Goal: Task Accomplishment & Management: Manage account settings

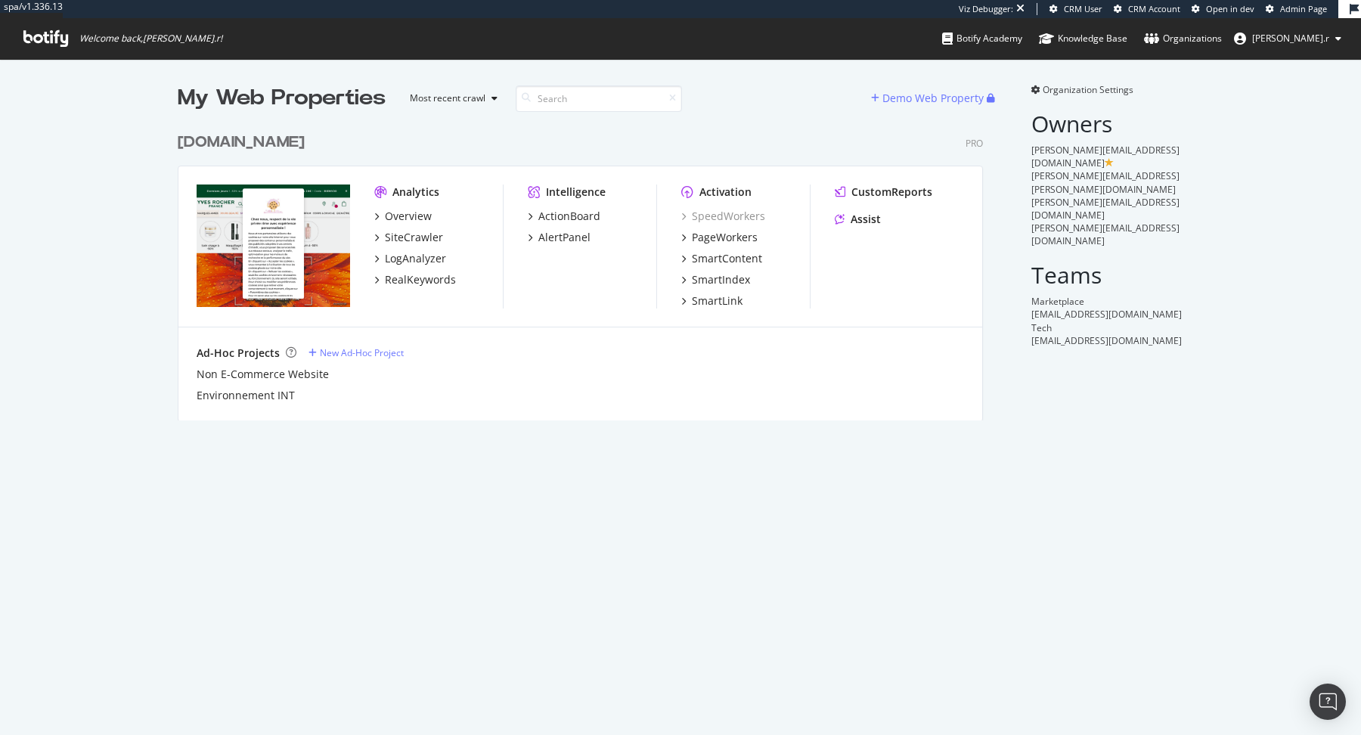
scroll to position [306, 817]
click at [274, 146] on div "[DOMAIN_NAME]" at bounding box center [241, 143] width 127 height 22
click at [370, 357] on div "New Ad-Hoc Project" at bounding box center [362, 352] width 84 height 13
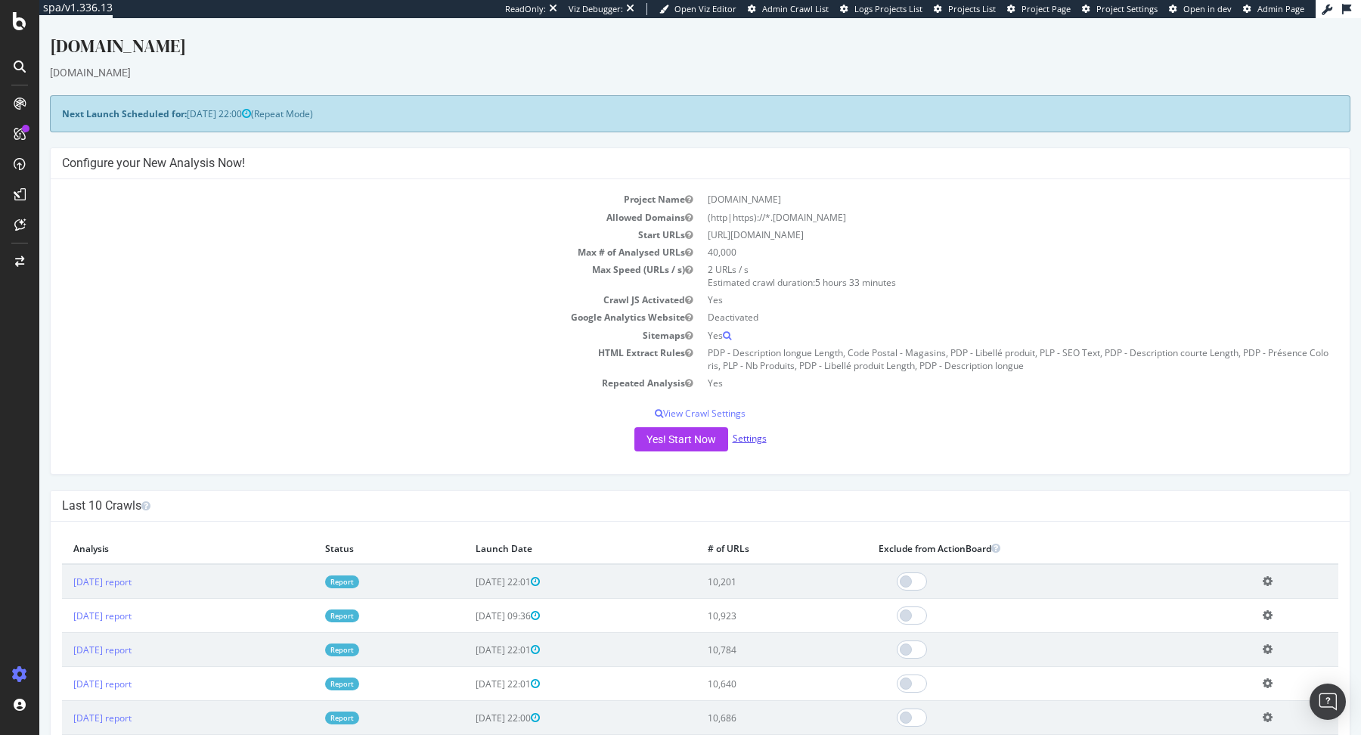
click at [755, 438] on link "Settings" at bounding box center [750, 438] width 34 height 13
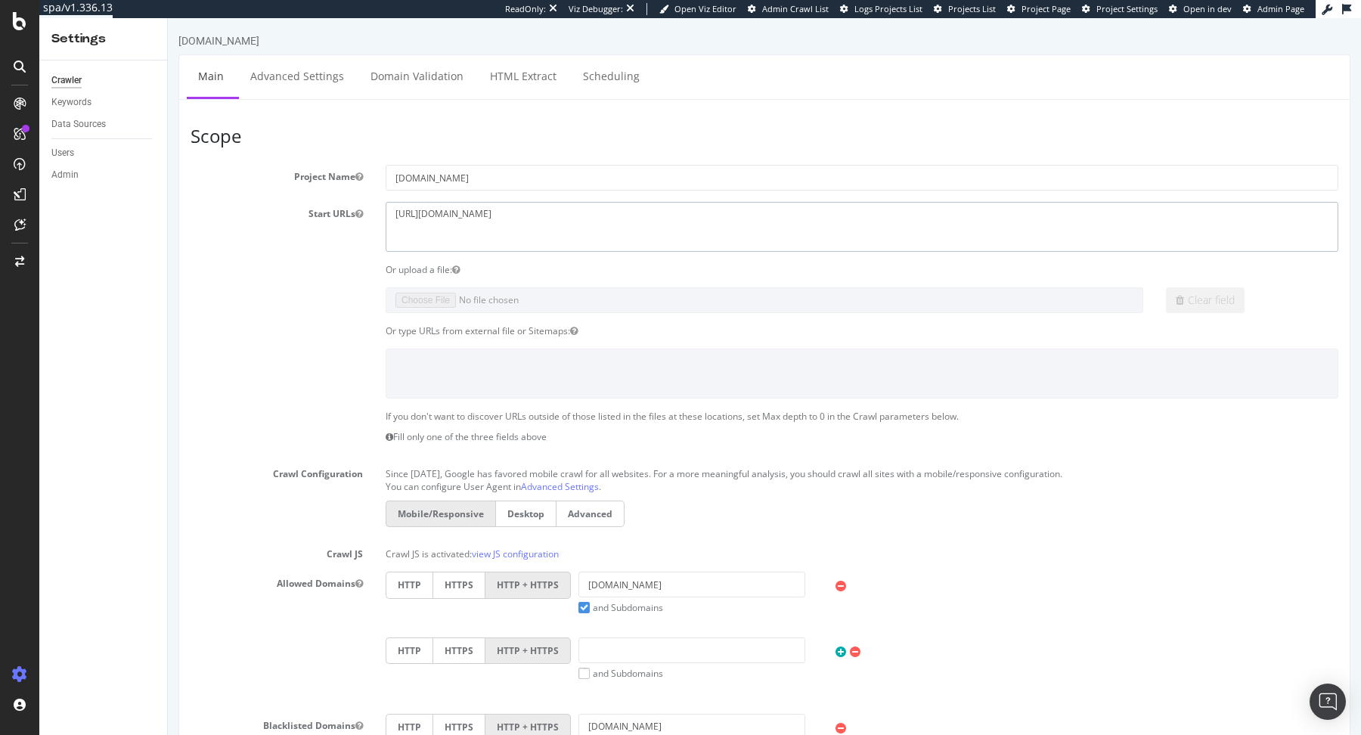
click at [532, 223] on textarea "[URL][DOMAIN_NAME]" at bounding box center [862, 226] width 953 height 49
click at [272, 52] on div "[DOMAIN_NAME]" at bounding box center [764, 43] width 1172 height 21
click at [272, 64] on link "Advanced Settings" at bounding box center [297, 76] width 116 height 42
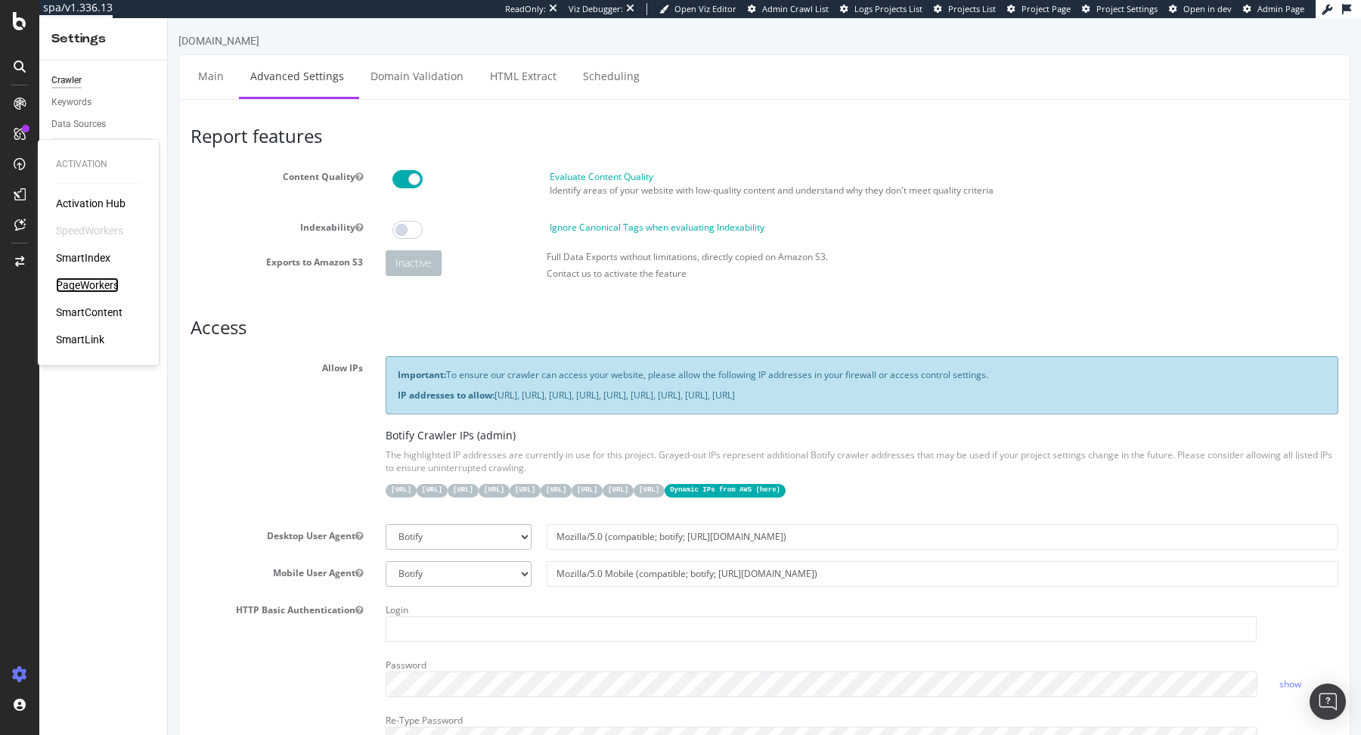
click at [100, 287] on div "PageWorkers" at bounding box center [87, 285] width 63 height 15
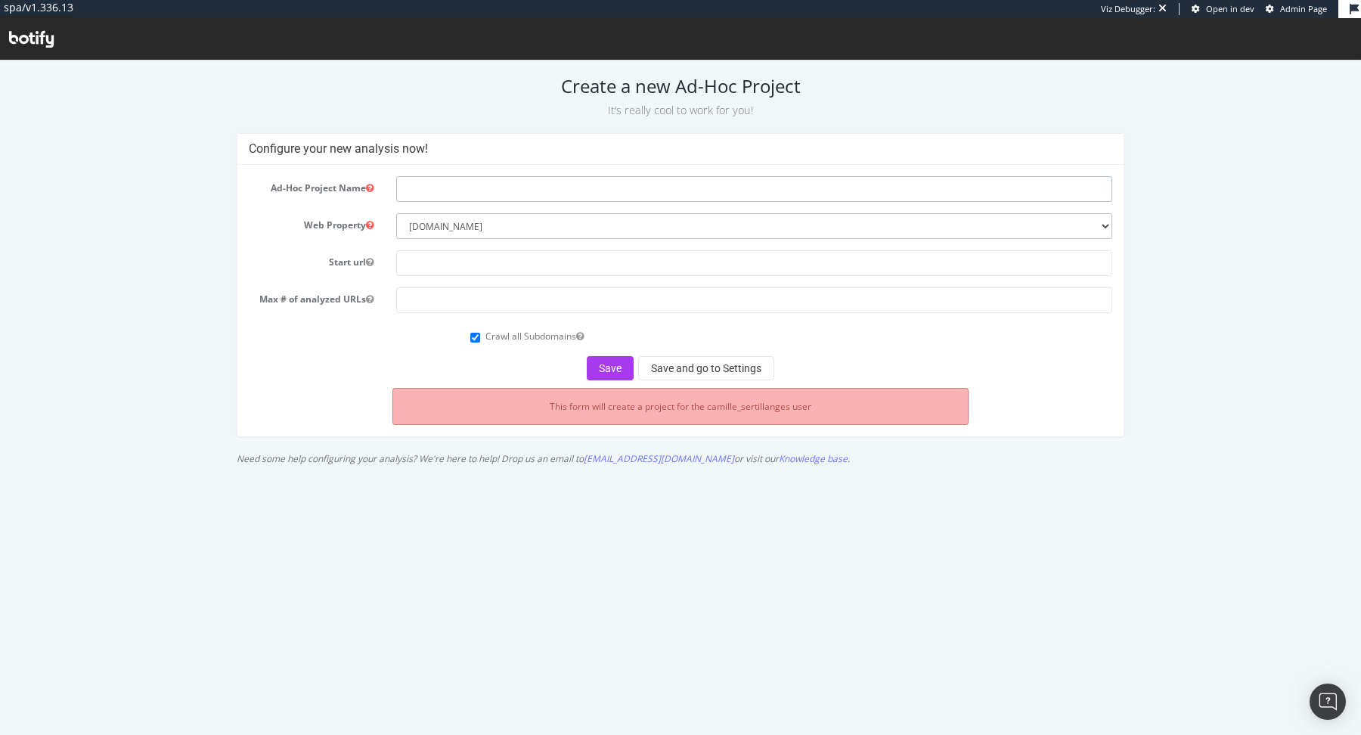
click at [495, 178] on input "text" at bounding box center [754, 189] width 716 height 26
type input "Yves Rocher - No PW"
click at [457, 262] on input "text" at bounding box center [754, 263] width 716 height 26
paste input "[URL][DOMAIN_NAME]"
type input "[URL][DOMAIN_NAME]"
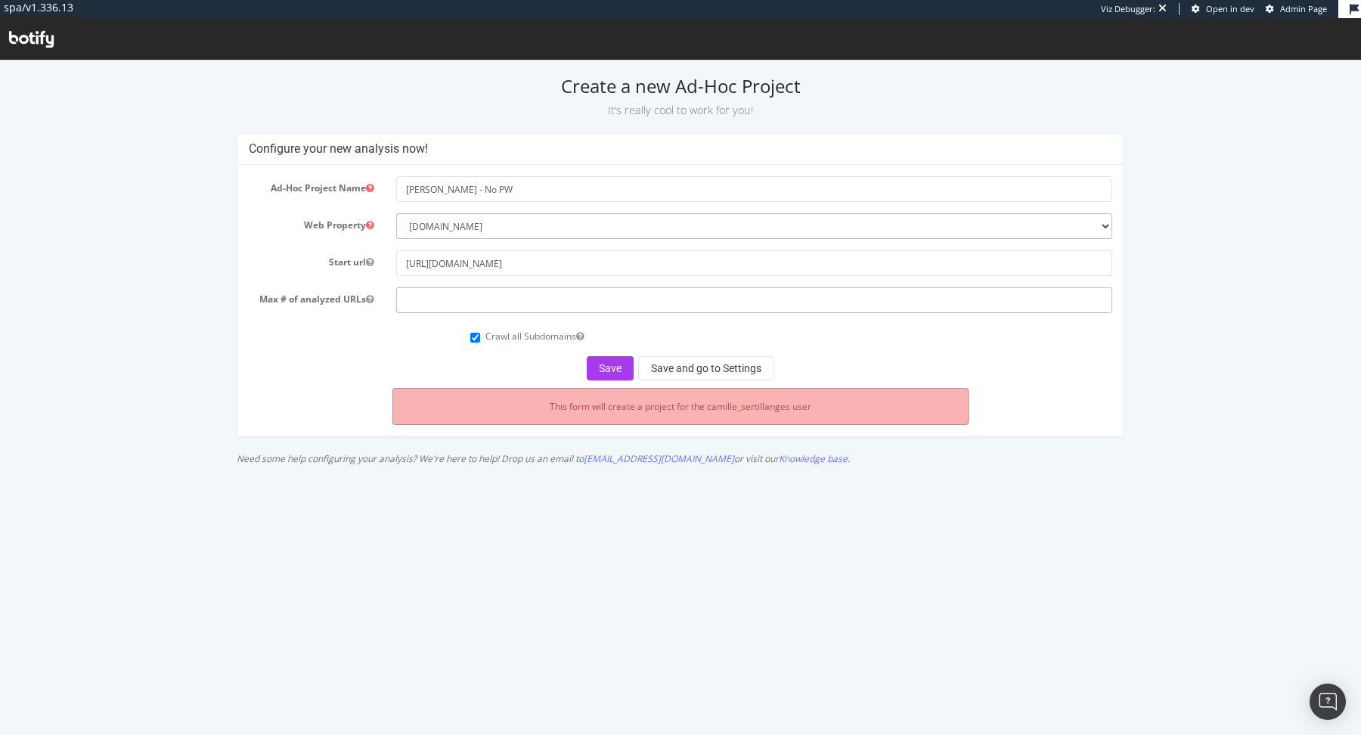
click at [509, 302] on input "number" at bounding box center [754, 300] width 716 height 26
type input "40000"
click at [668, 371] on button "Save and go to Settings" at bounding box center [706, 368] width 136 height 24
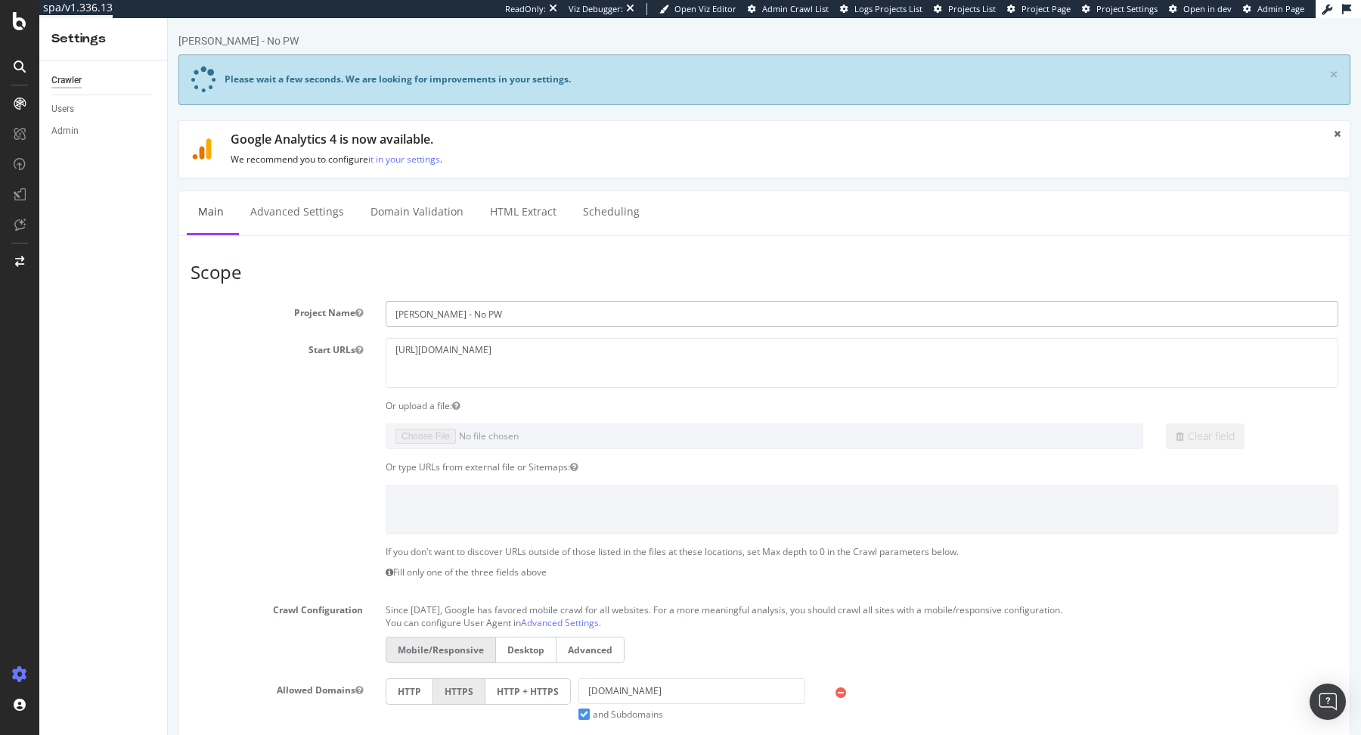
click at [537, 319] on input "Yves Rocher - No PW" at bounding box center [862, 314] width 953 height 26
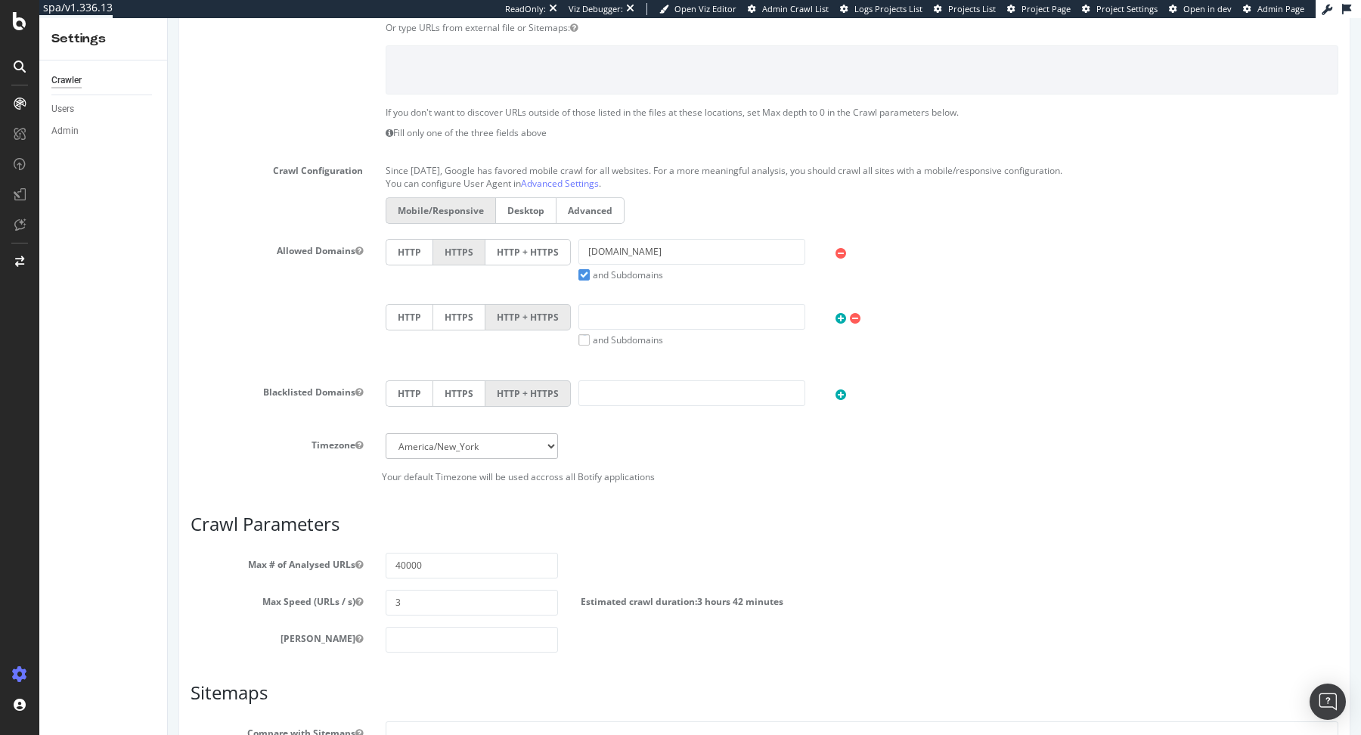
scroll to position [619, 0]
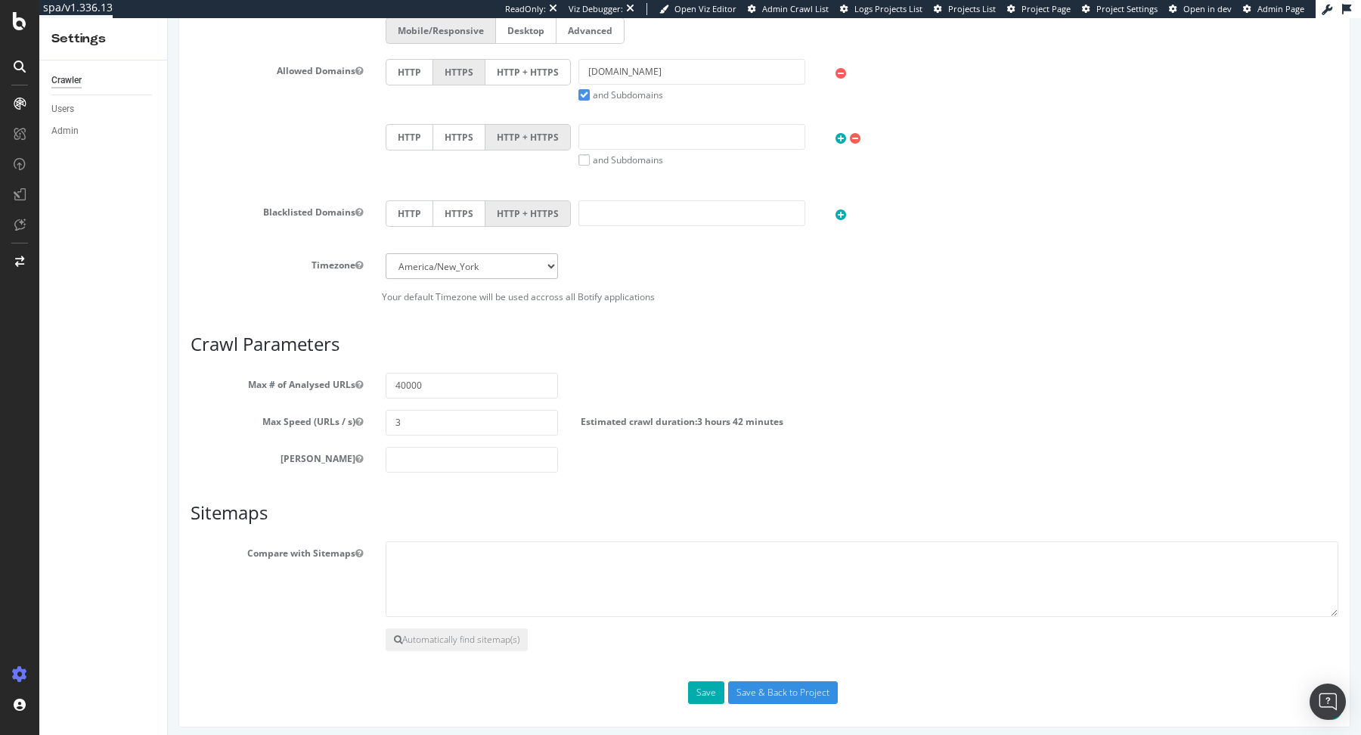
type input "[PERSON_NAME] - No JS"
click at [547, 272] on select "Africa/Abidjan Africa/Accra Africa/Addis_Ababa Africa/Algiers Africa/Asmara Afr…" at bounding box center [472, 266] width 172 height 26
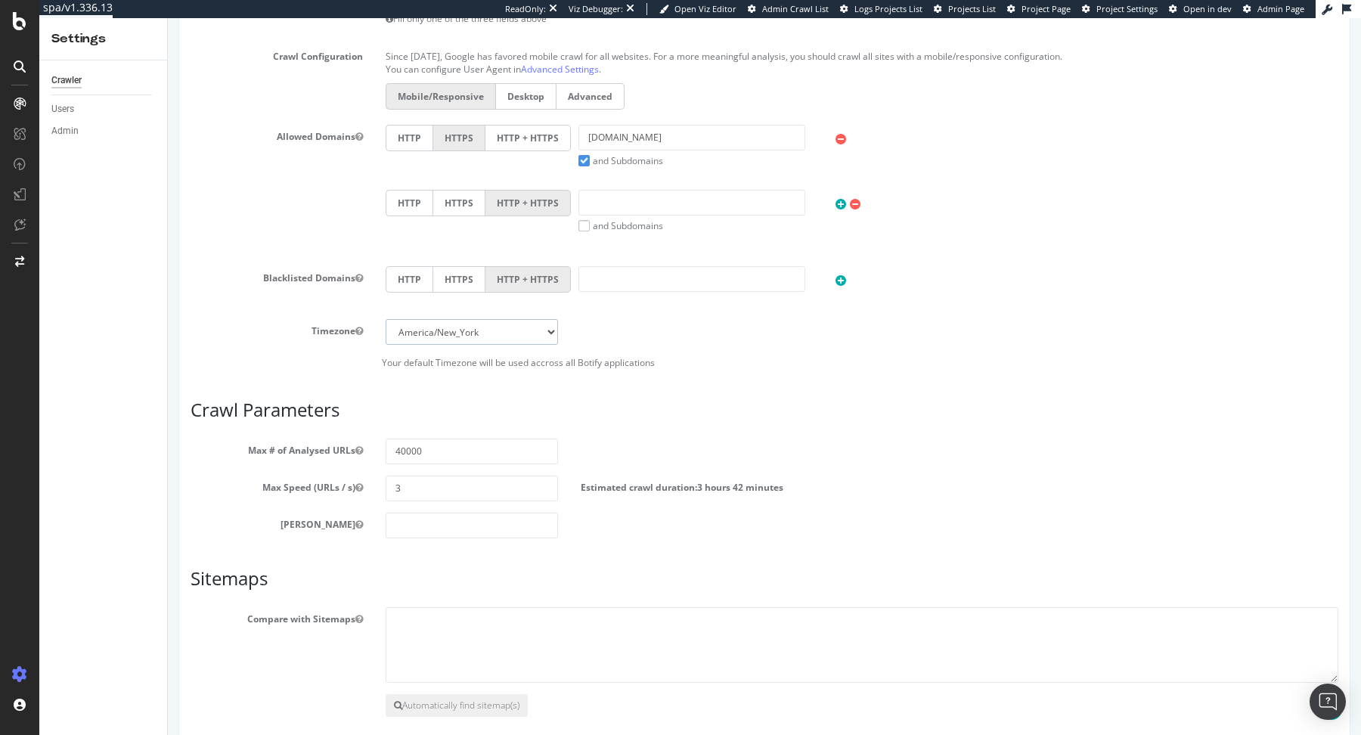
scroll to position [684, 0]
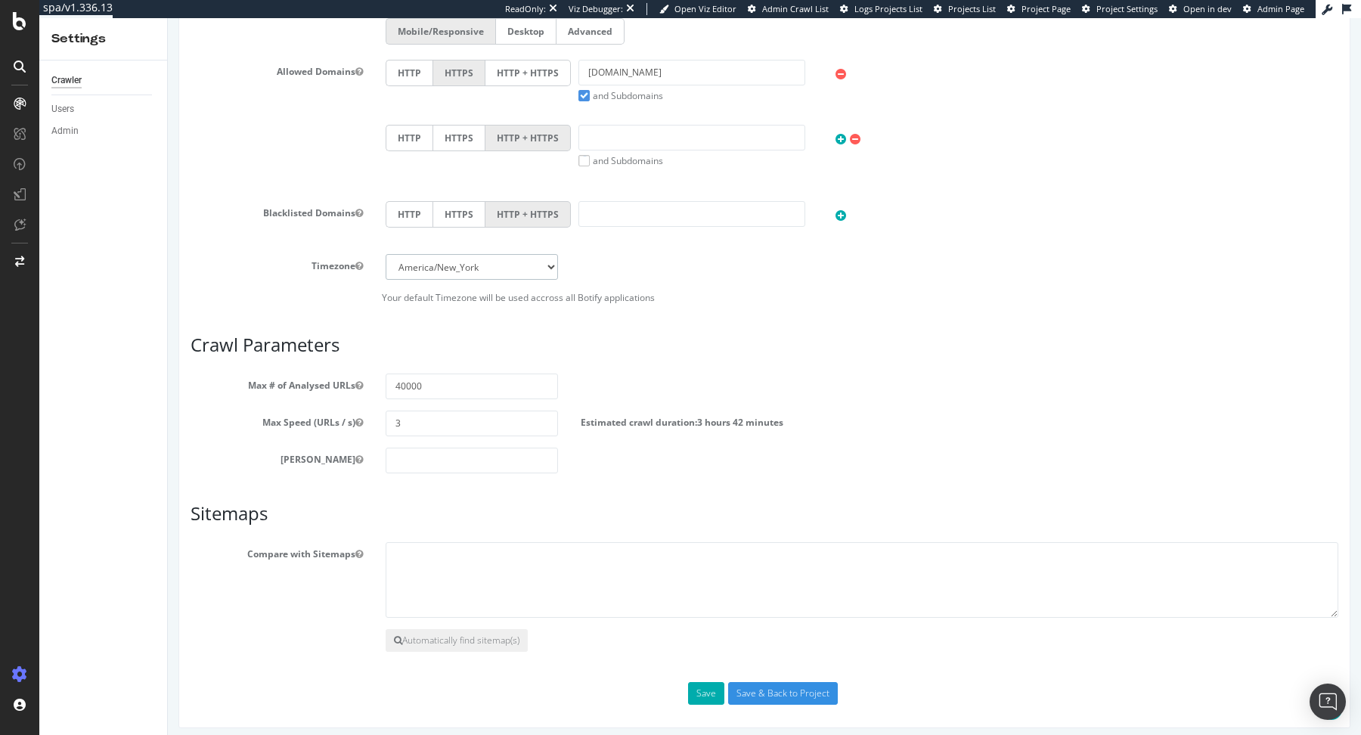
select select "Europe/[GEOGRAPHIC_DATA]"
click at [386, 254] on select "Africa/Abidjan Africa/Accra Africa/Addis_Ababa Africa/Algiers Africa/Asmara Afr…" at bounding box center [472, 267] width 172 height 26
click at [709, 682] on button "Save" at bounding box center [706, 693] width 36 height 23
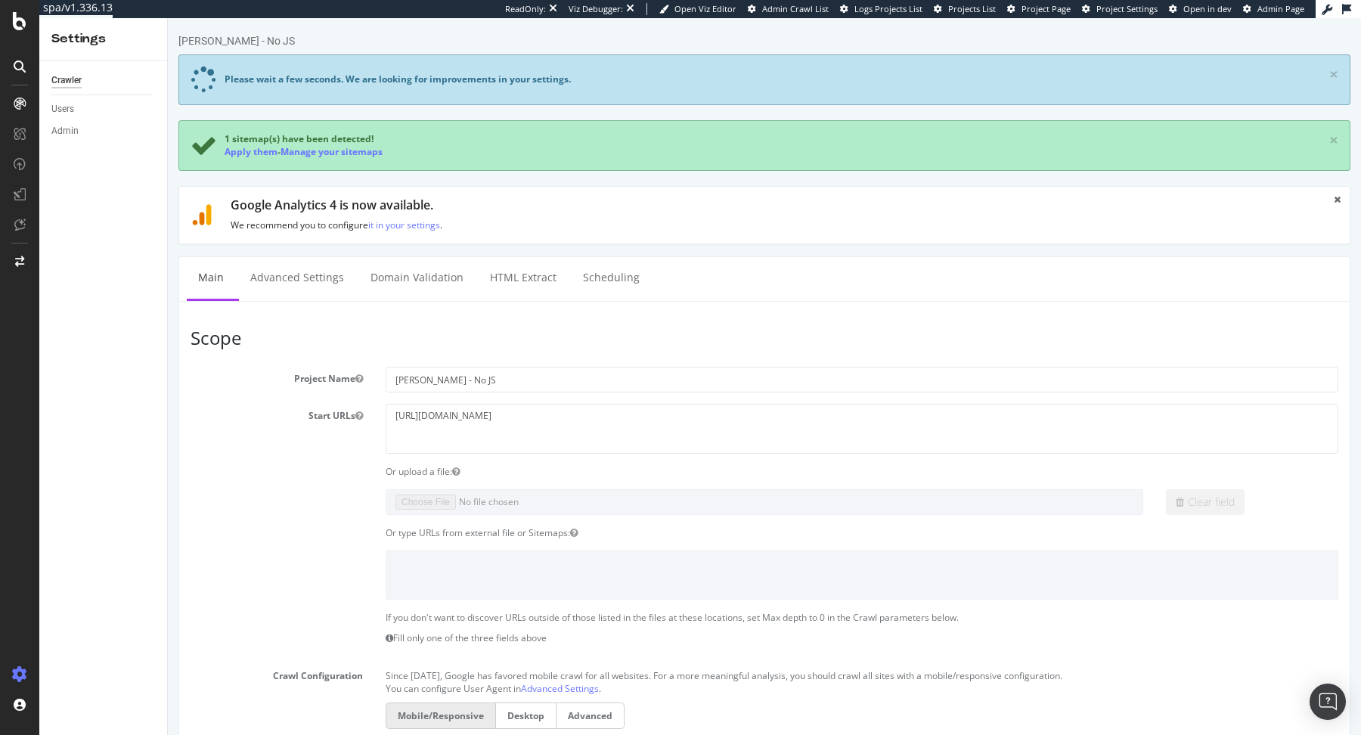
click at [231, 157] on div "1 sitemap(s) have been detected! Apply them - Manage your sitemaps ×" at bounding box center [764, 145] width 1172 height 51
click at [251, 152] on link "Apply them" at bounding box center [251, 151] width 53 height 13
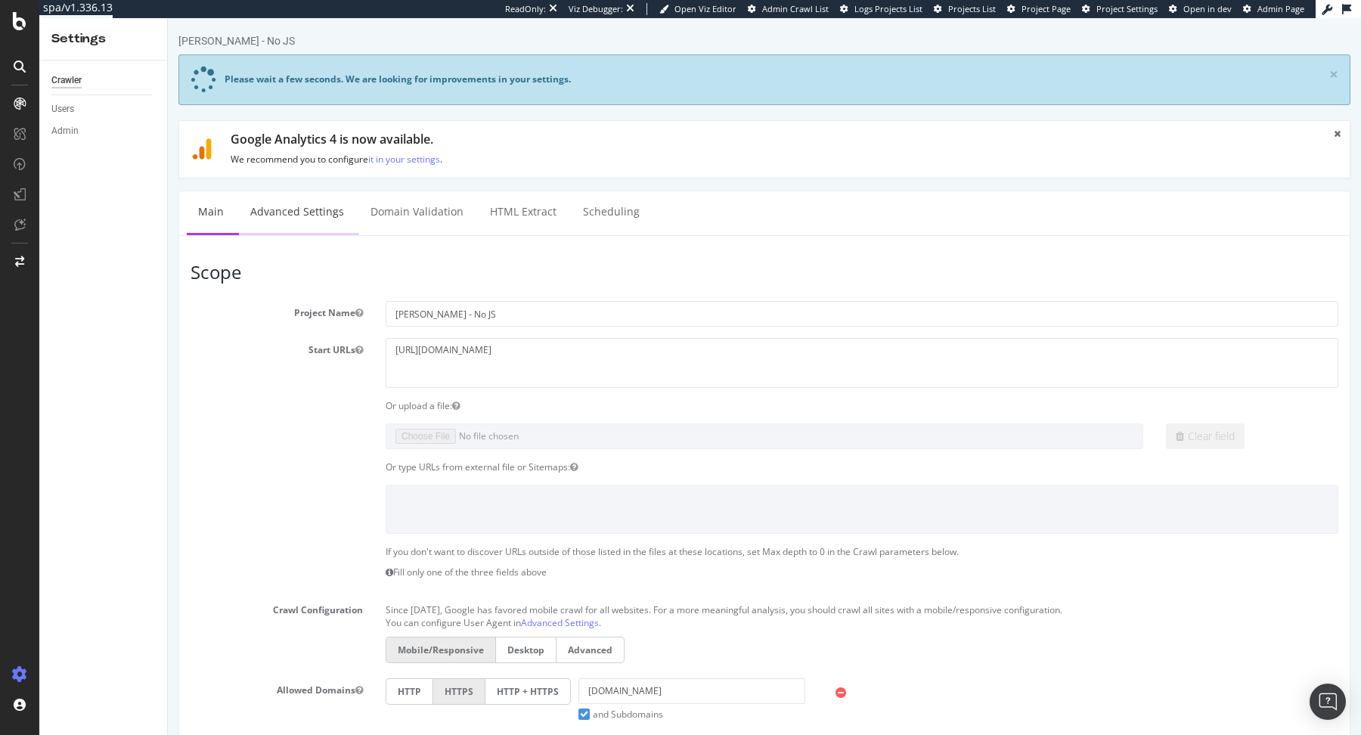
click at [301, 226] on link "Advanced Settings" at bounding box center [297, 212] width 116 height 42
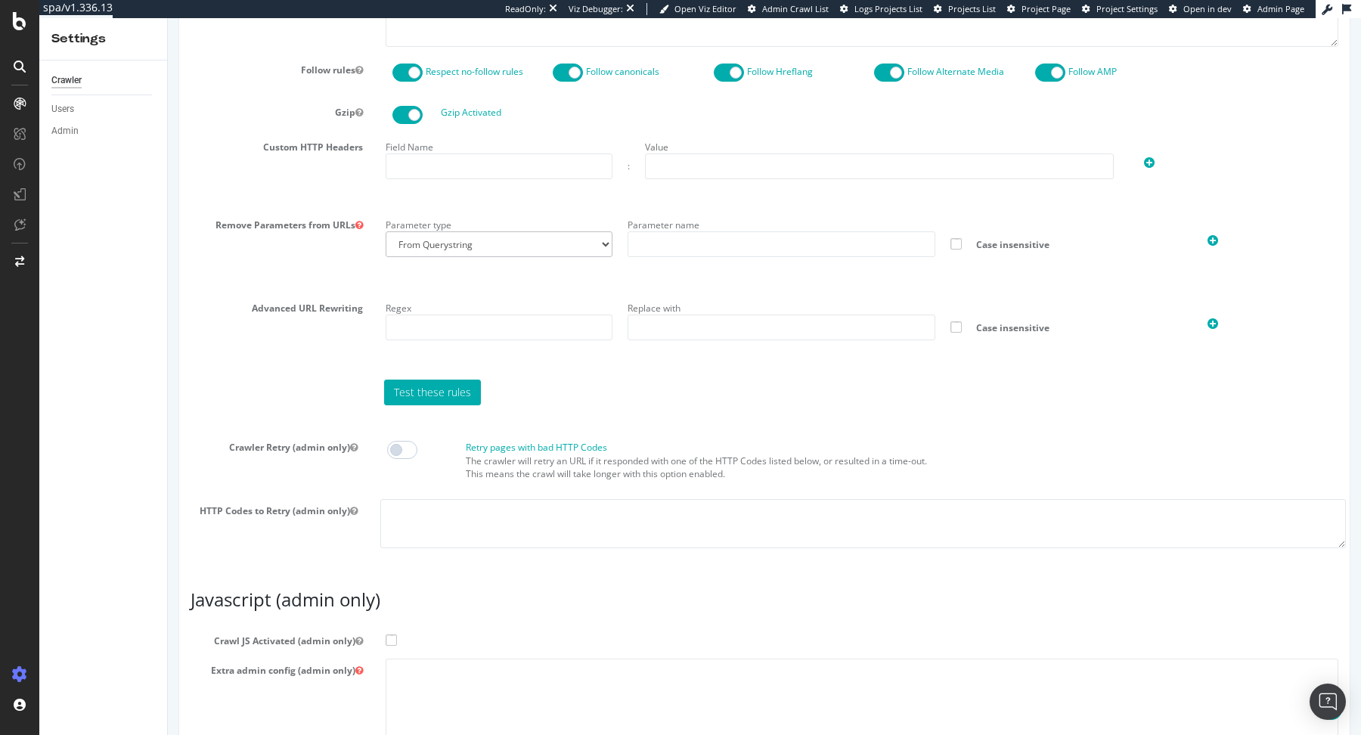
scroll to position [993, 0]
click at [402, 445] on span at bounding box center [402, 449] width 30 height 18
click at [407, 519] on textarea at bounding box center [863, 522] width 966 height 49
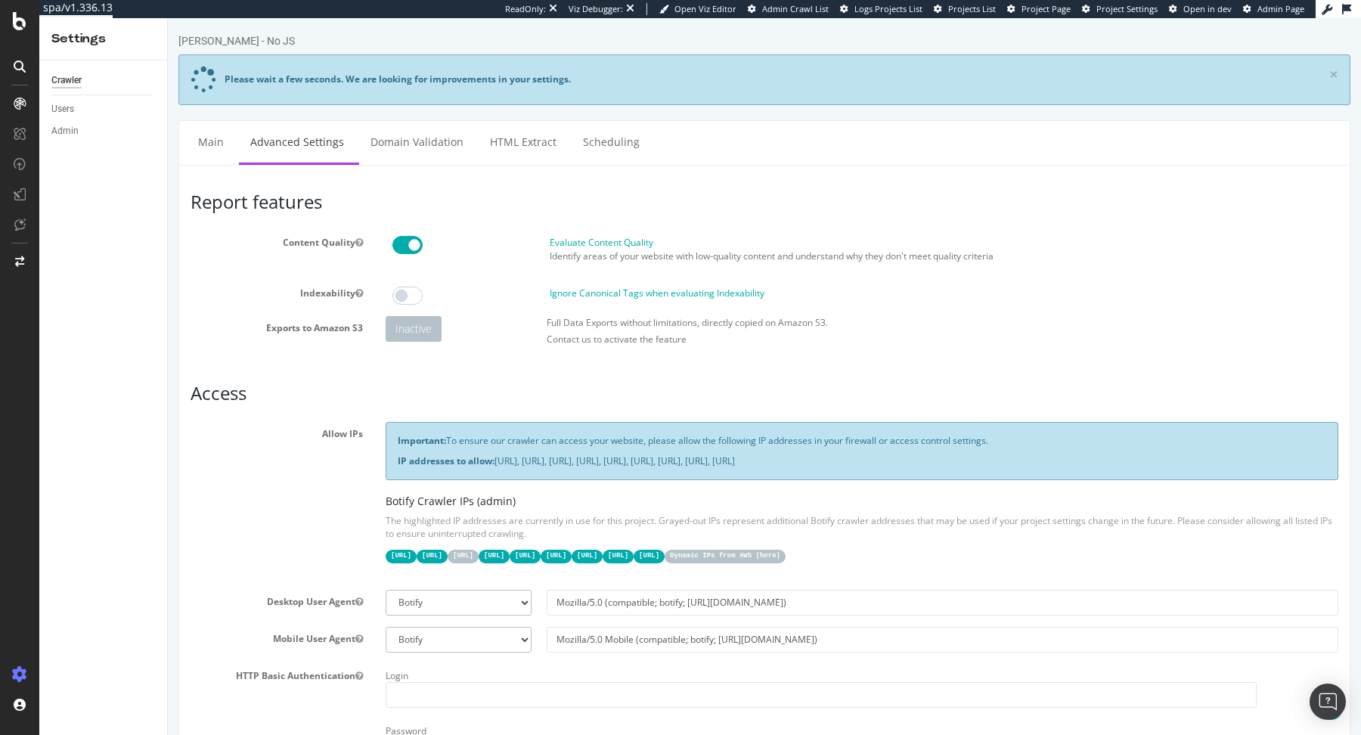
scroll to position [1164, 0]
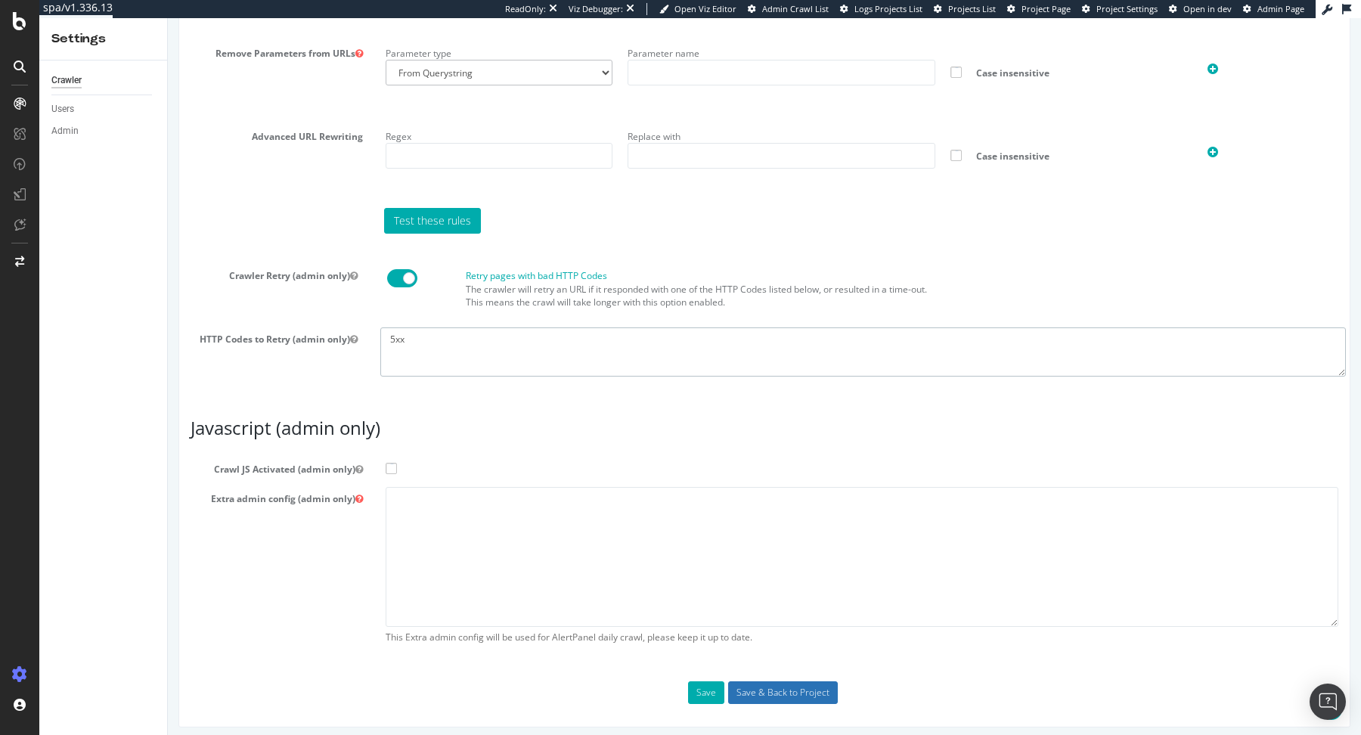
type textarea "5xx"
click at [773, 683] on input "Save & Back to Project" at bounding box center [783, 692] width 110 height 23
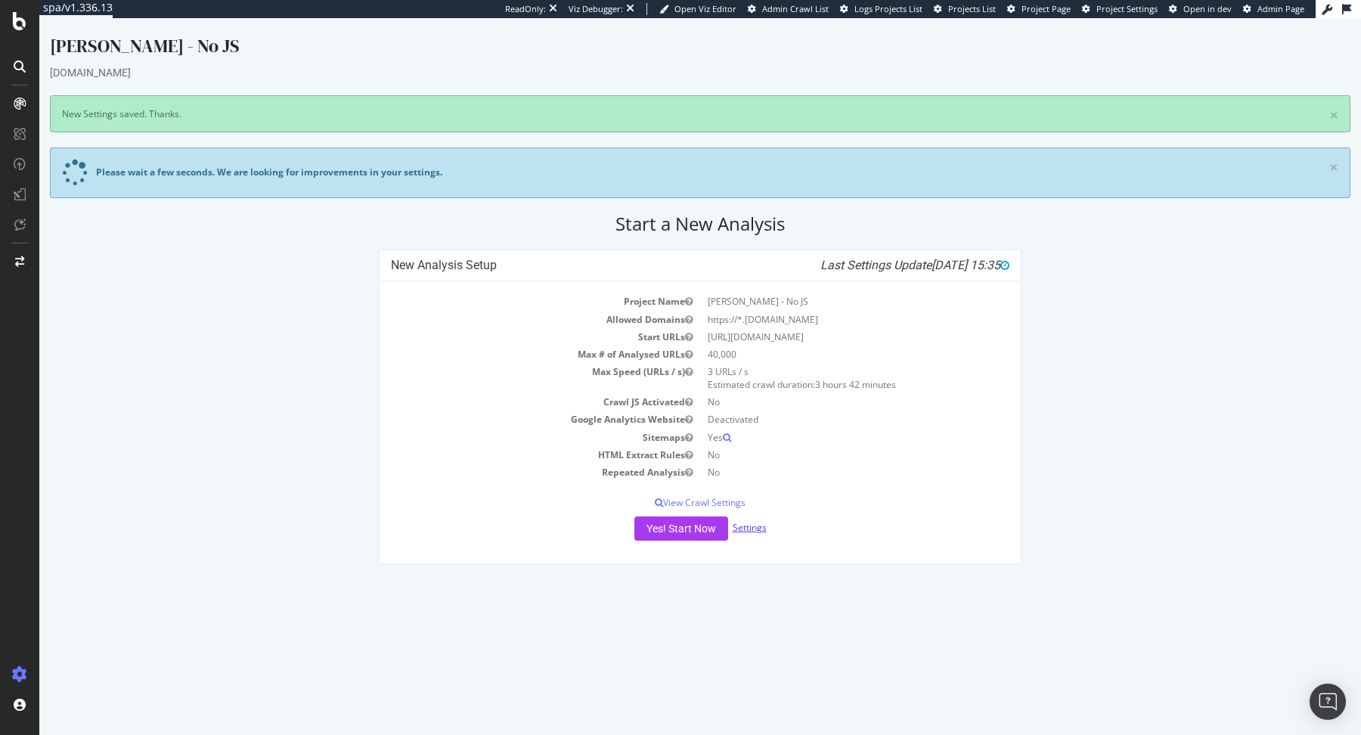
click at [753, 521] on link "Settings" at bounding box center [750, 527] width 34 height 13
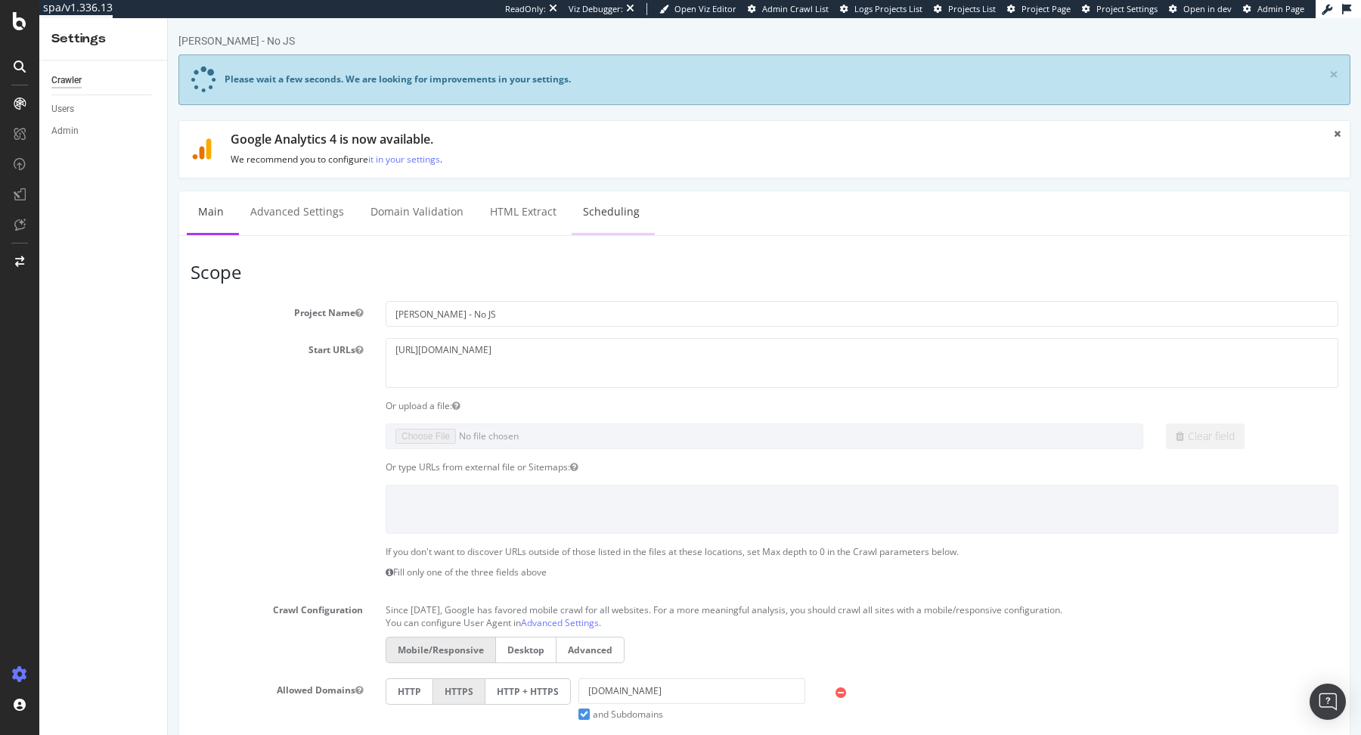
click at [593, 208] on link "Scheduling" at bounding box center [611, 212] width 79 height 42
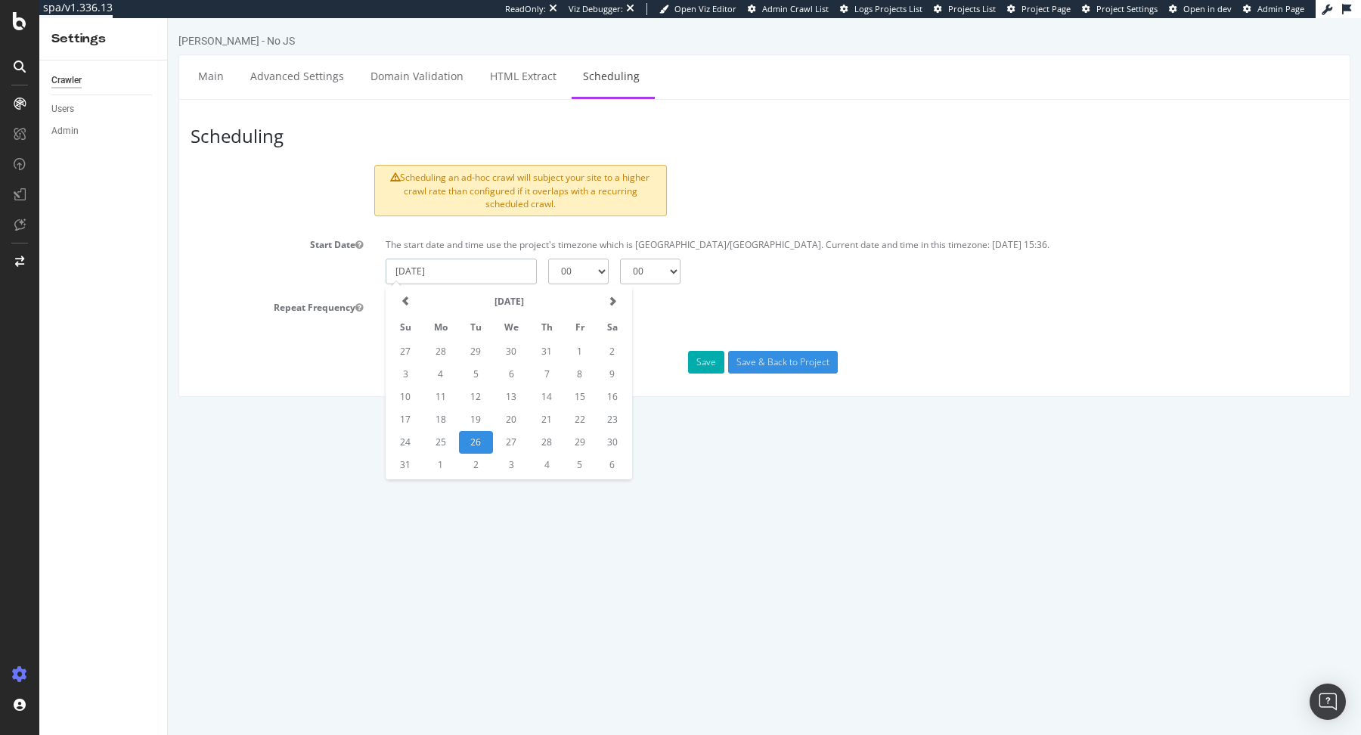
click at [494, 278] on input "[DATE]" at bounding box center [461, 272] width 151 height 26
click at [510, 434] on td "27" at bounding box center [511, 442] width 37 height 23
type input "[DATE]"
click at [652, 268] on select "00 15 30 45" at bounding box center [650, 272] width 60 height 26
select select "15"
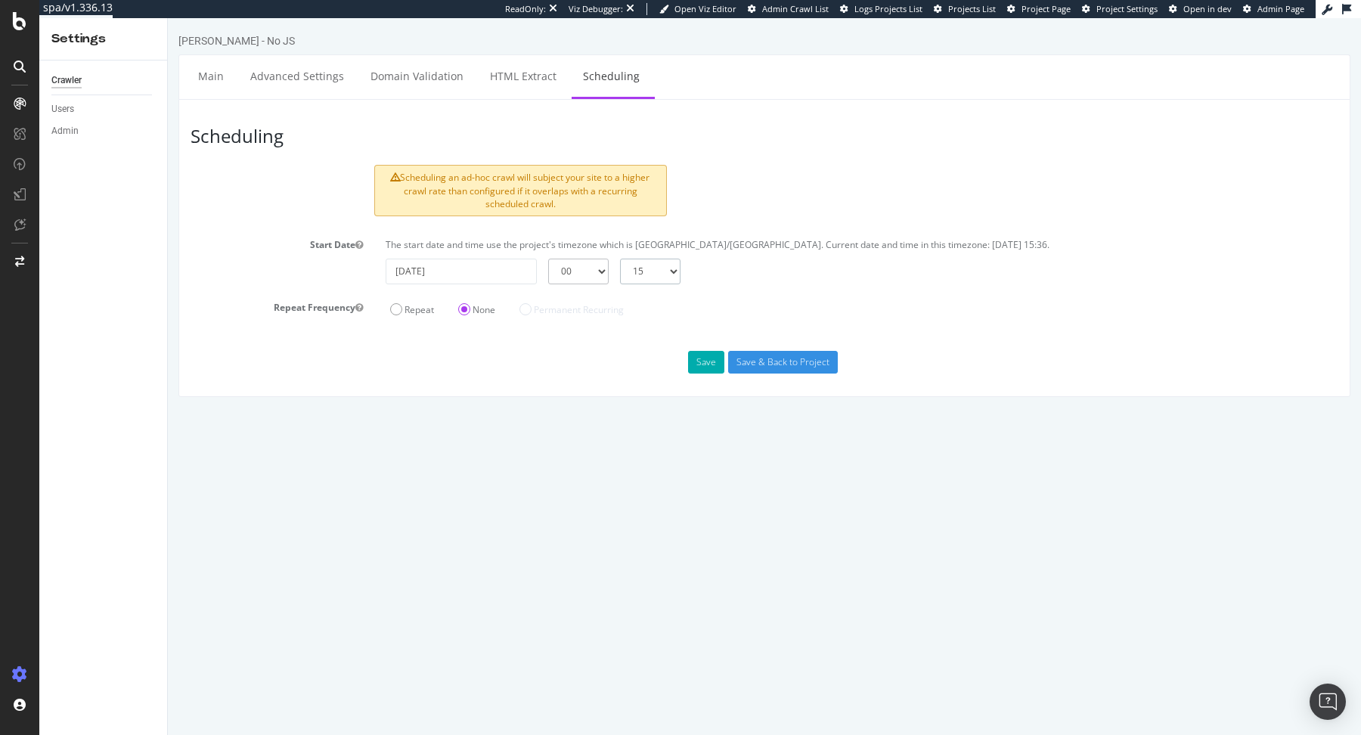
click at [620, 259] on select "00 15 30 45" at bounding box center [650, 272] width 60 height 26
click at [709, 364] on button "Save" at bounding box center [706, 362] width 36 height 23
